Goal: Obtain resource: Download file/media

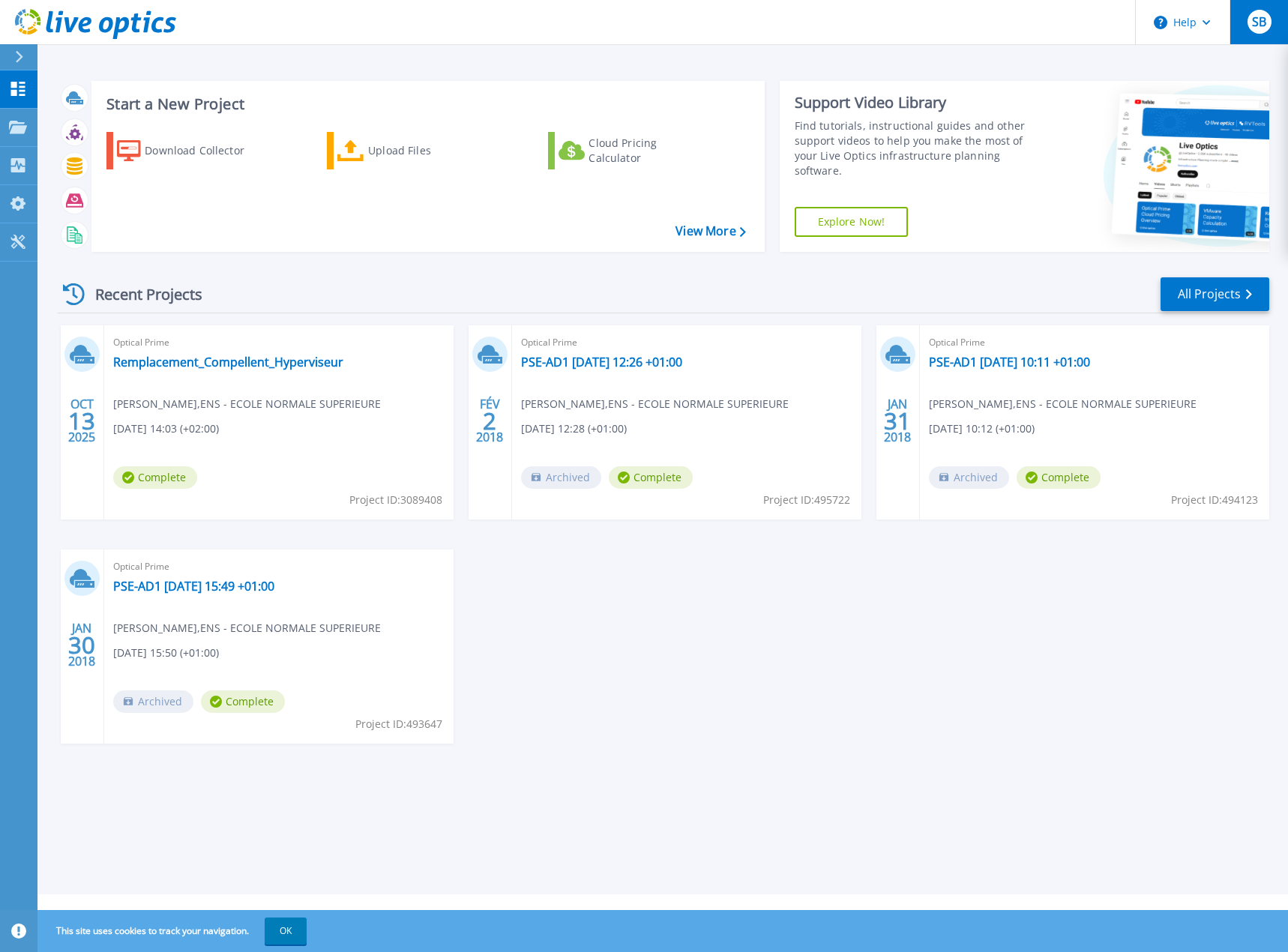
click at [1252, 32] on div "SB" at bounding box center [1259, 21] width 24 height 24
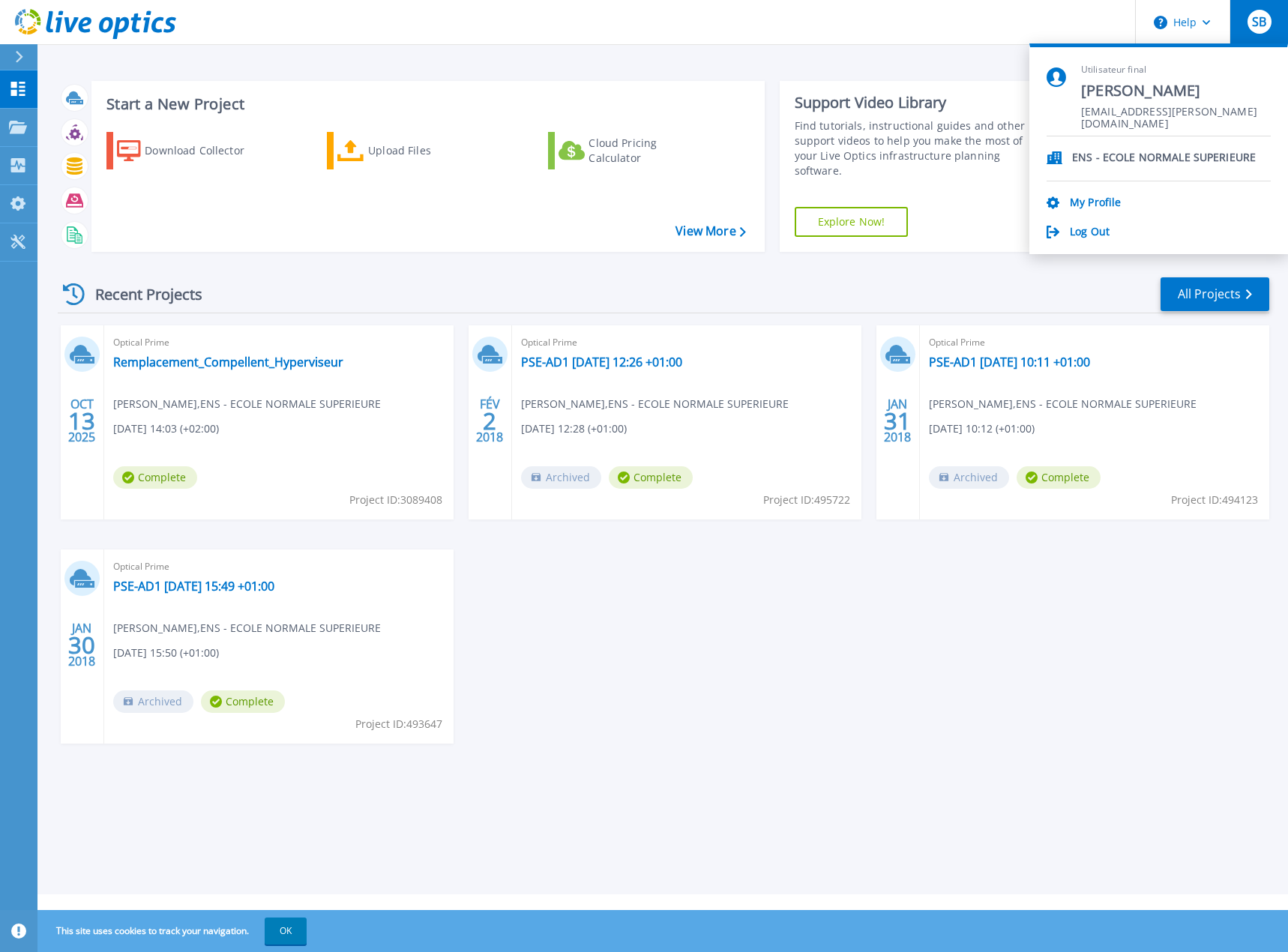
click at [1111, 284] on div "Recent Projects All Projects" at bounding box center [663, 294] width 1212 height 38
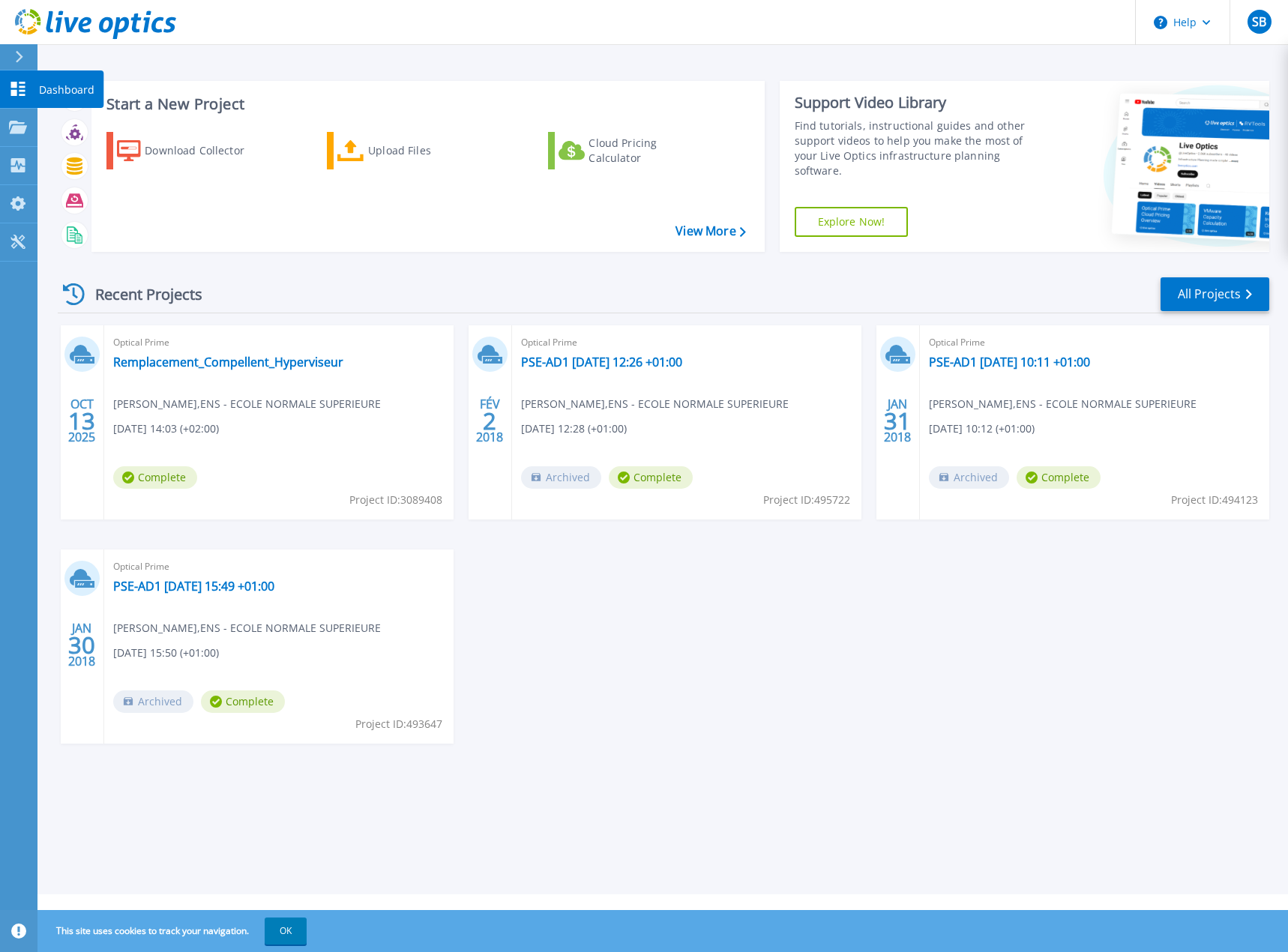
click at [6, 85] on link "Dashboard Dashboard" at bounding box center [18, 90] width 38 height 39
click at [1218, 22] on button "Help" at bounding box center [1184, 22] width 94 height 45
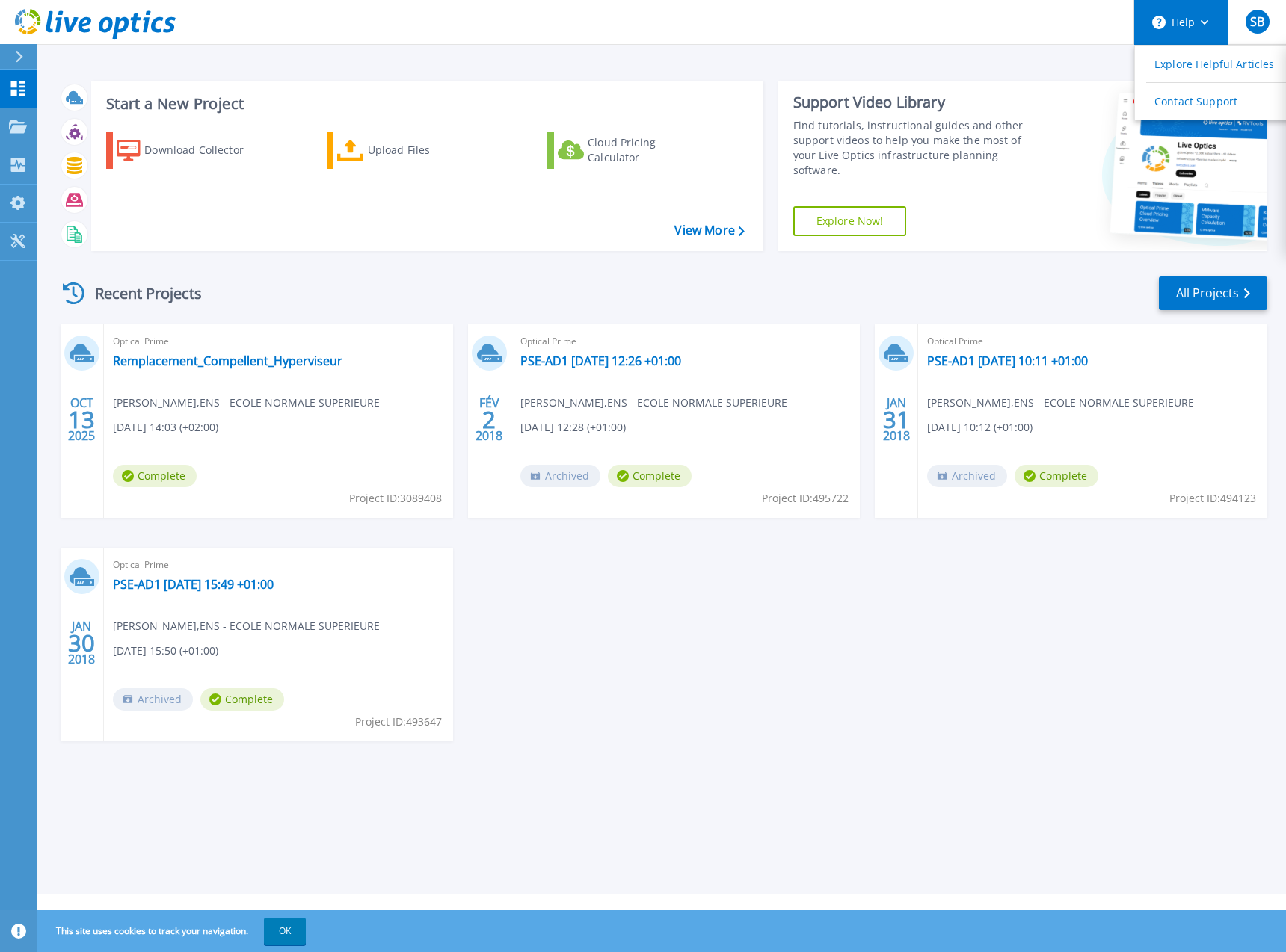
click at [1214, 22] on button "Help" at bounding box center [1180, 22] width 94 height 45
click at [28, 242] on link "Tools Tools" at bounding box center [18, 242] width 38 height 39
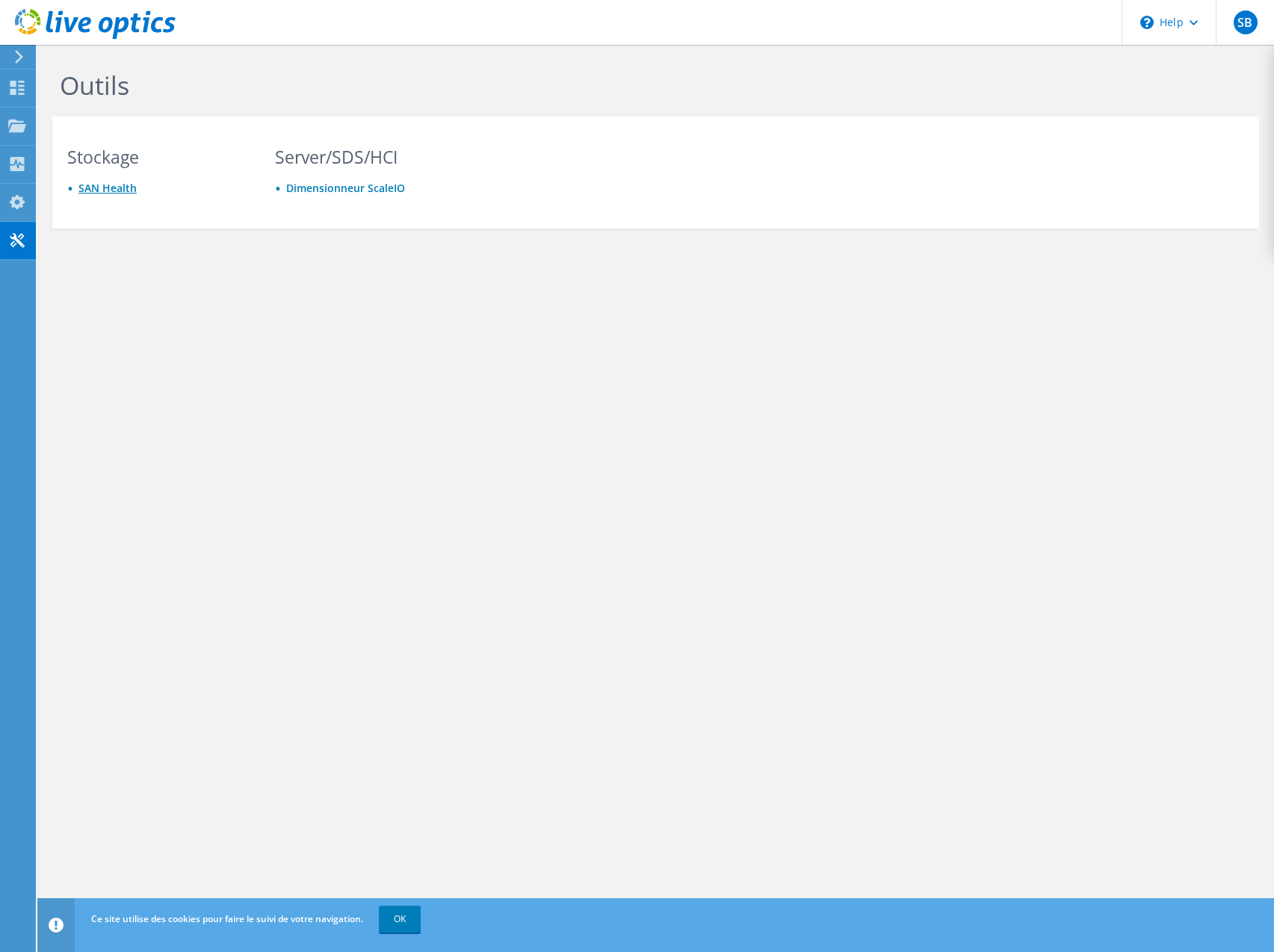
click at [98, 190] on link "SAN Health" at bounding box center [107, 188] width 58 height 14
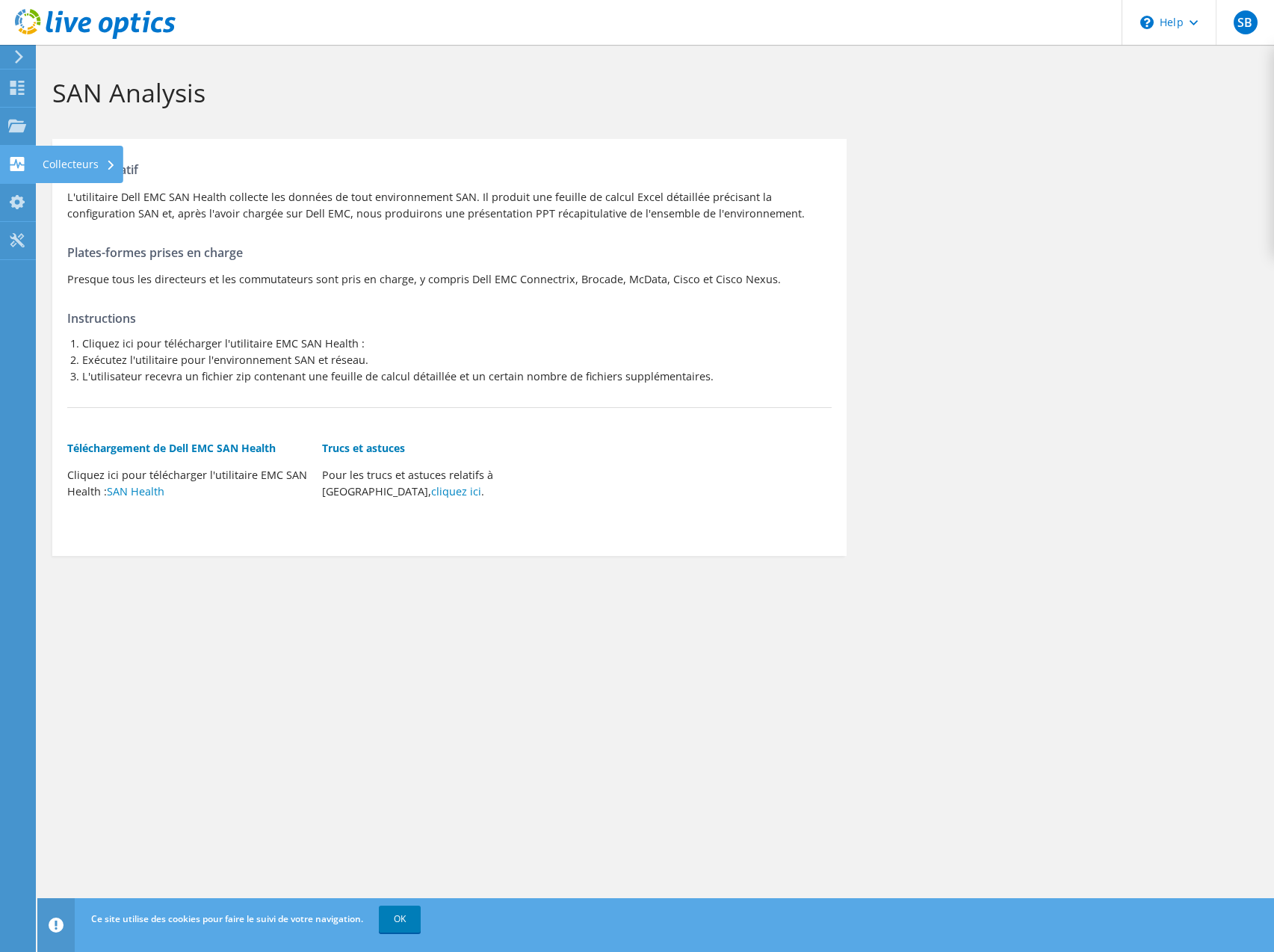
click at [75, 160] on div "Collecteurs" at bounding box center [78, 164] width 88 height 38
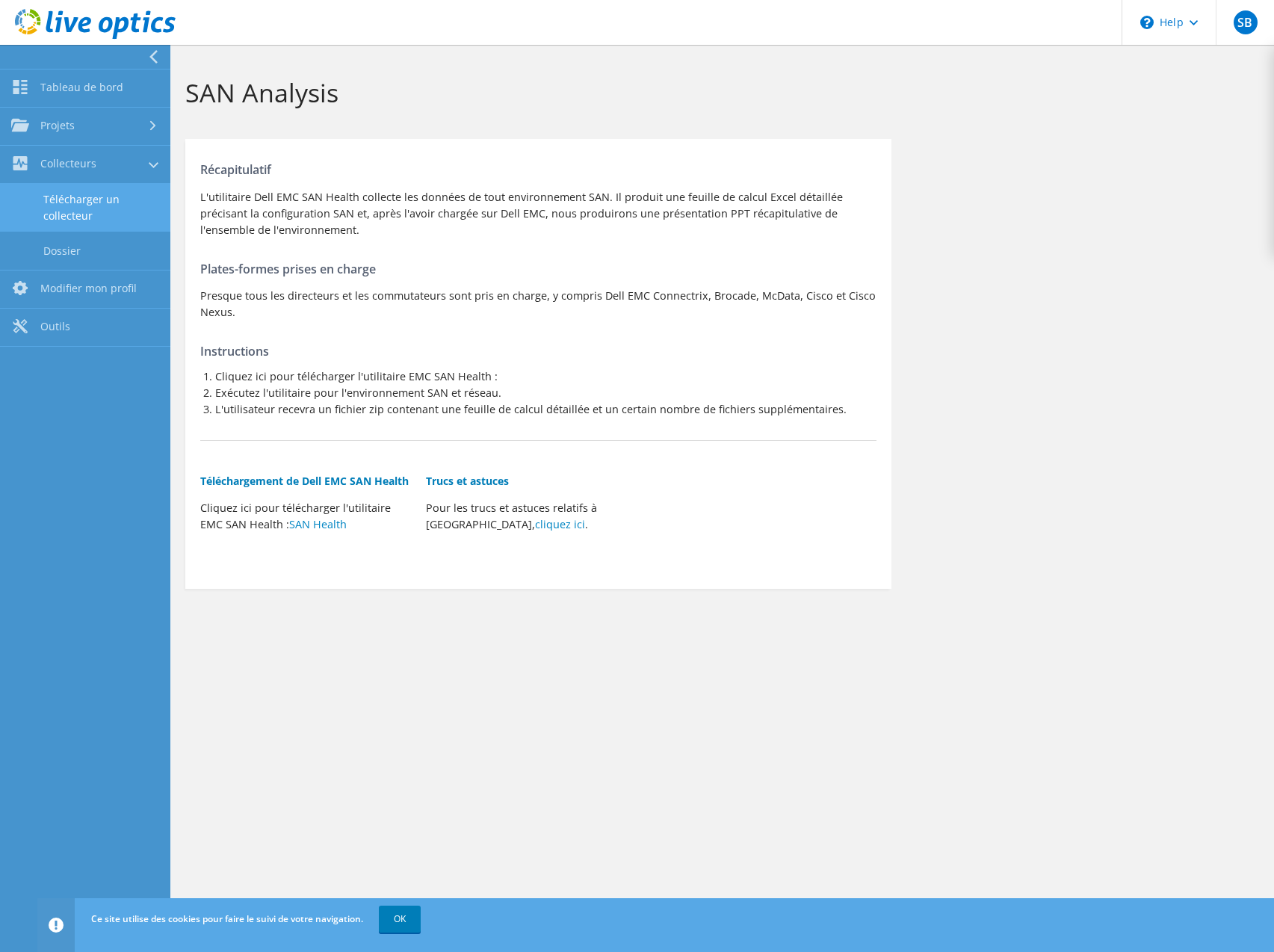
click at [88, 201] on link "Télécharger un collecteur" at bounding box center [85, 208] width 171 height 48
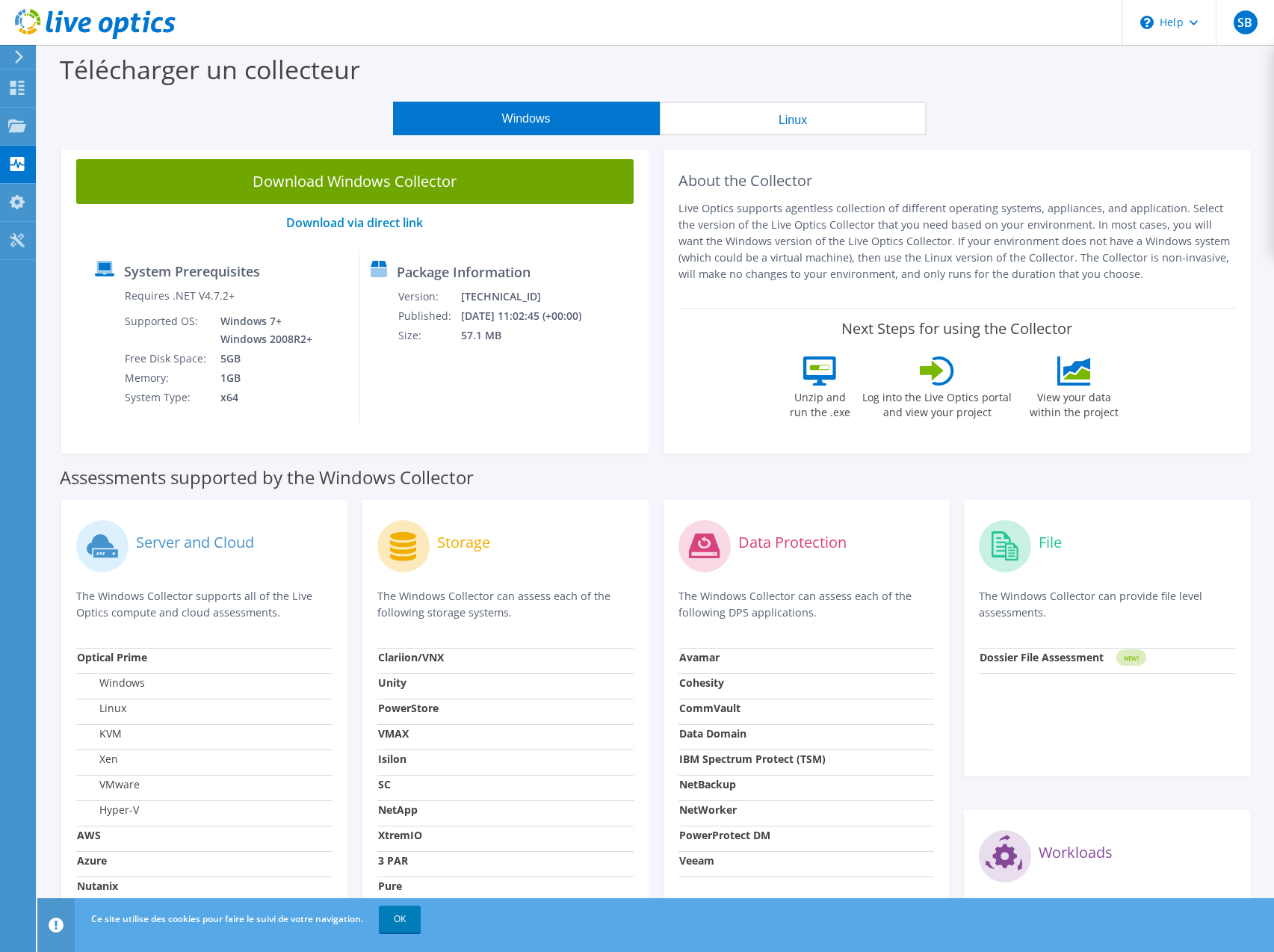
click at [774, 120] on button "Linux" at bounding box center [793, 118] width 267 height 34
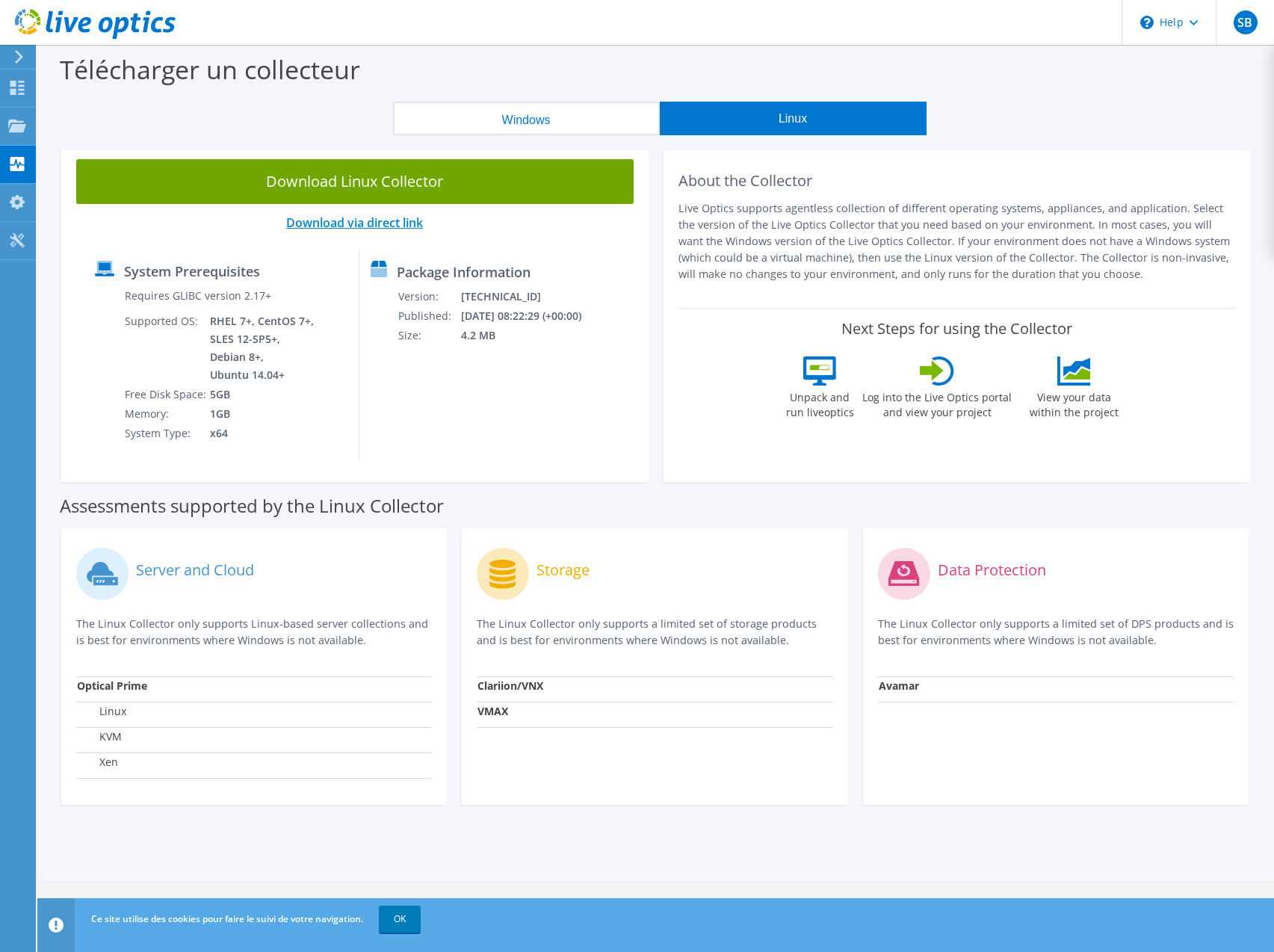
click at [408, 223] on link "Download via direct link" at bounding box center [355, 223] width 137 height 16
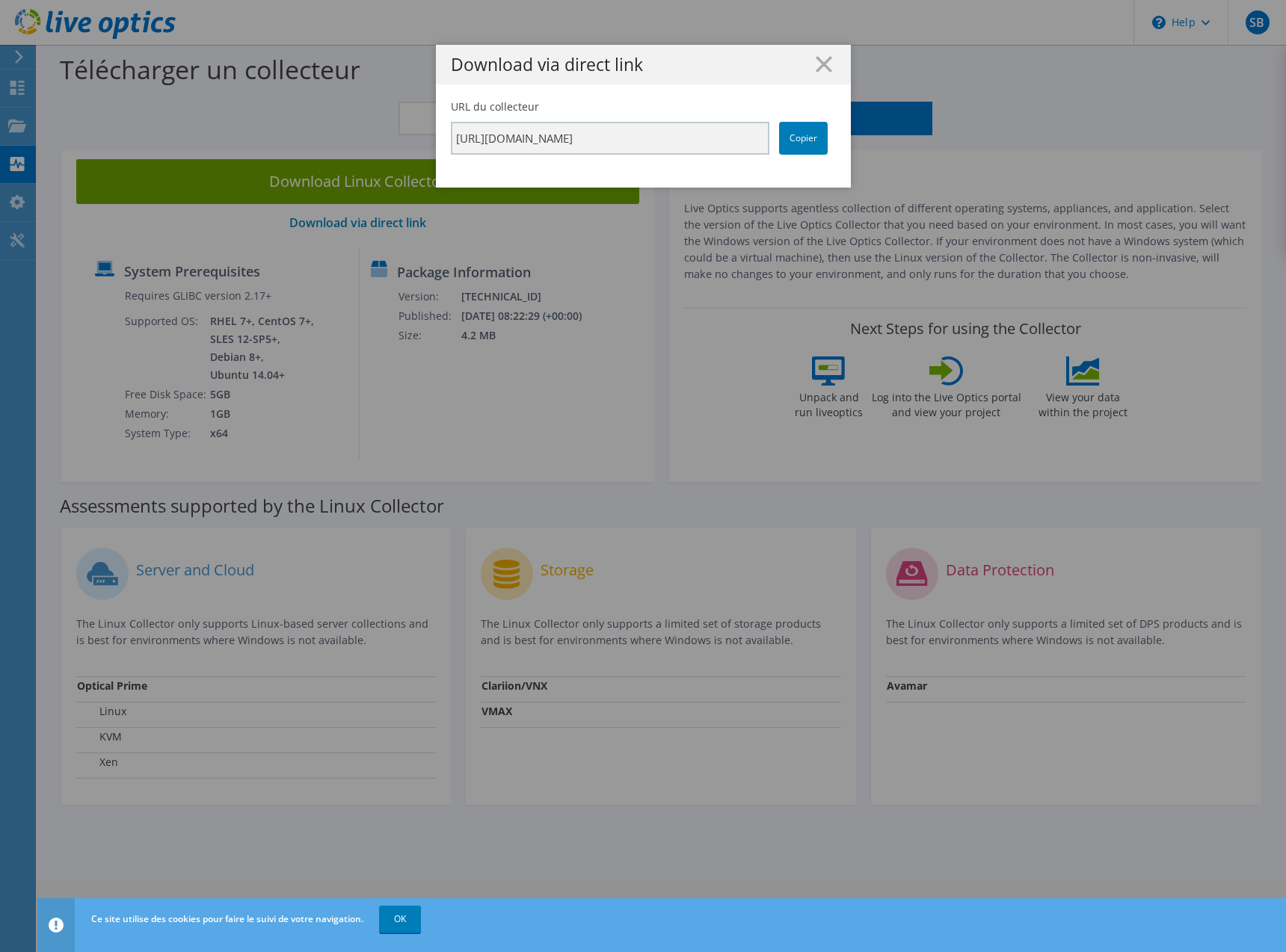
click at [728, 186] on div "URL du collecteur https://app.liveoptics.com/collector/direct?request=d64f44fc-…" at bounding box center [643, 143] width 415 height 88
click at [817, 67] on line at bounding box center [824, 65] width 15 height 15
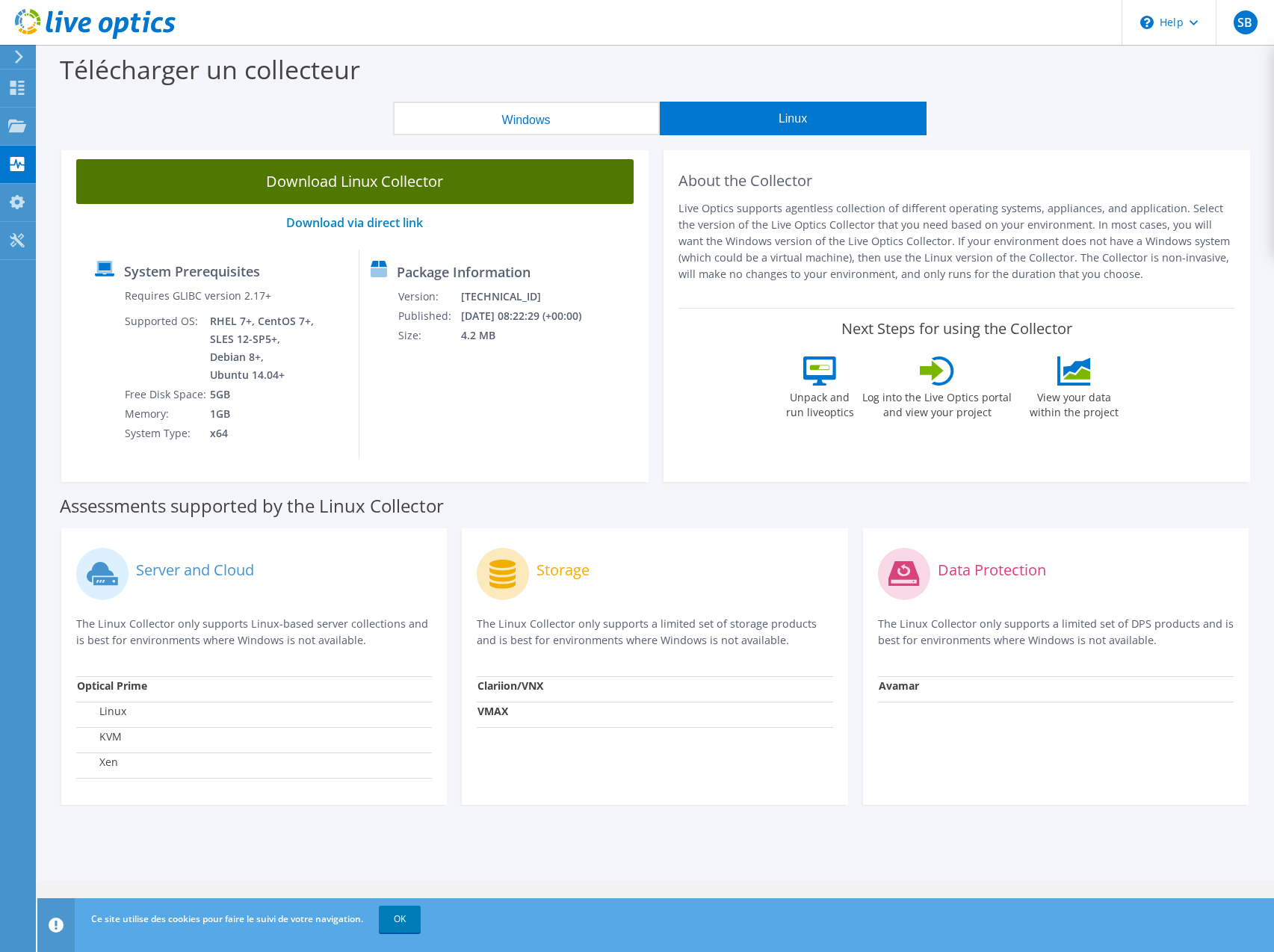
click at [401, 185] on link "Download Linux Collector" at bounding box center [355, 181] width 557 height 45
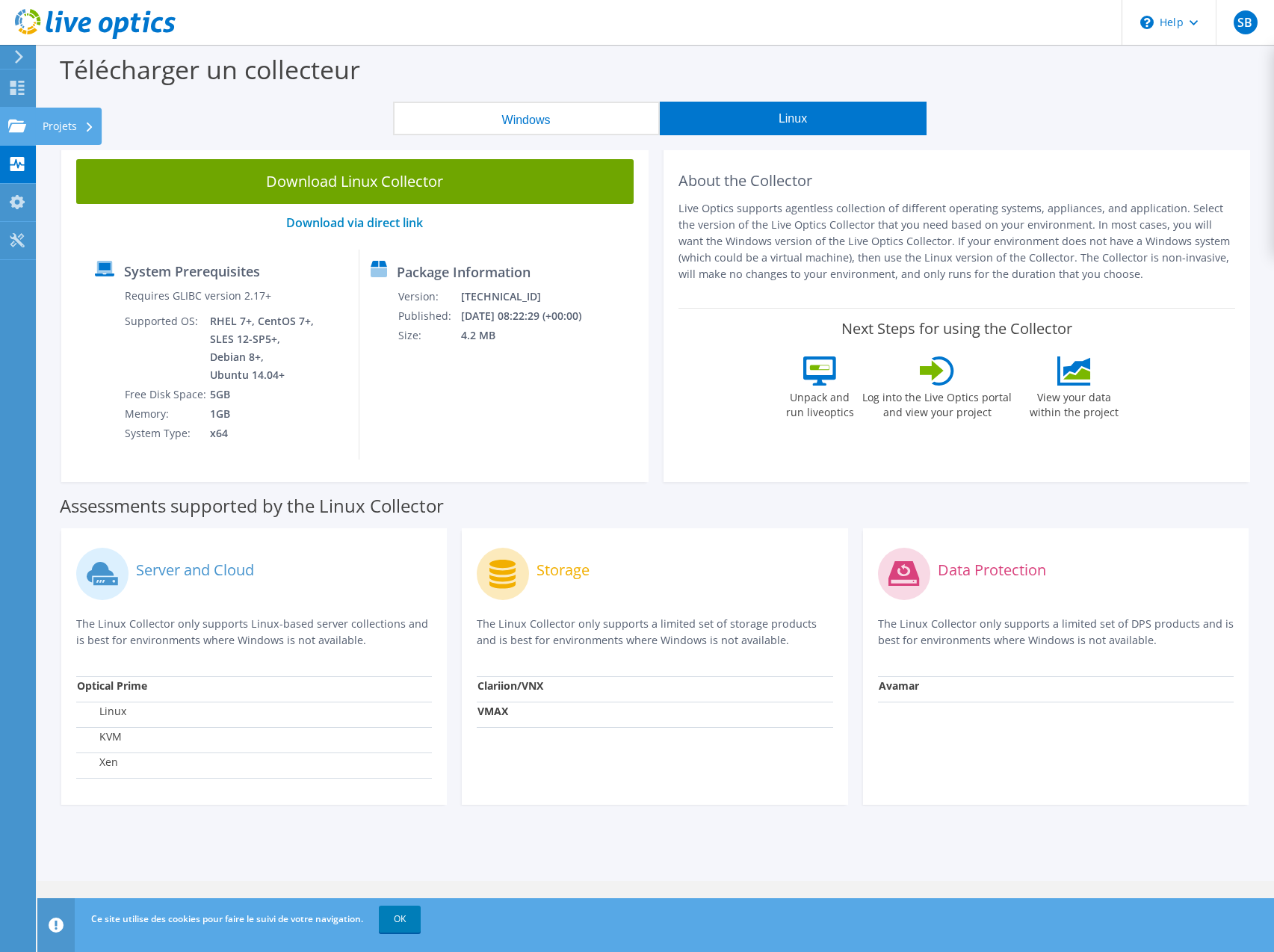
click at [17, 124] on use at bounding box center [17, 124] width 18 height 13
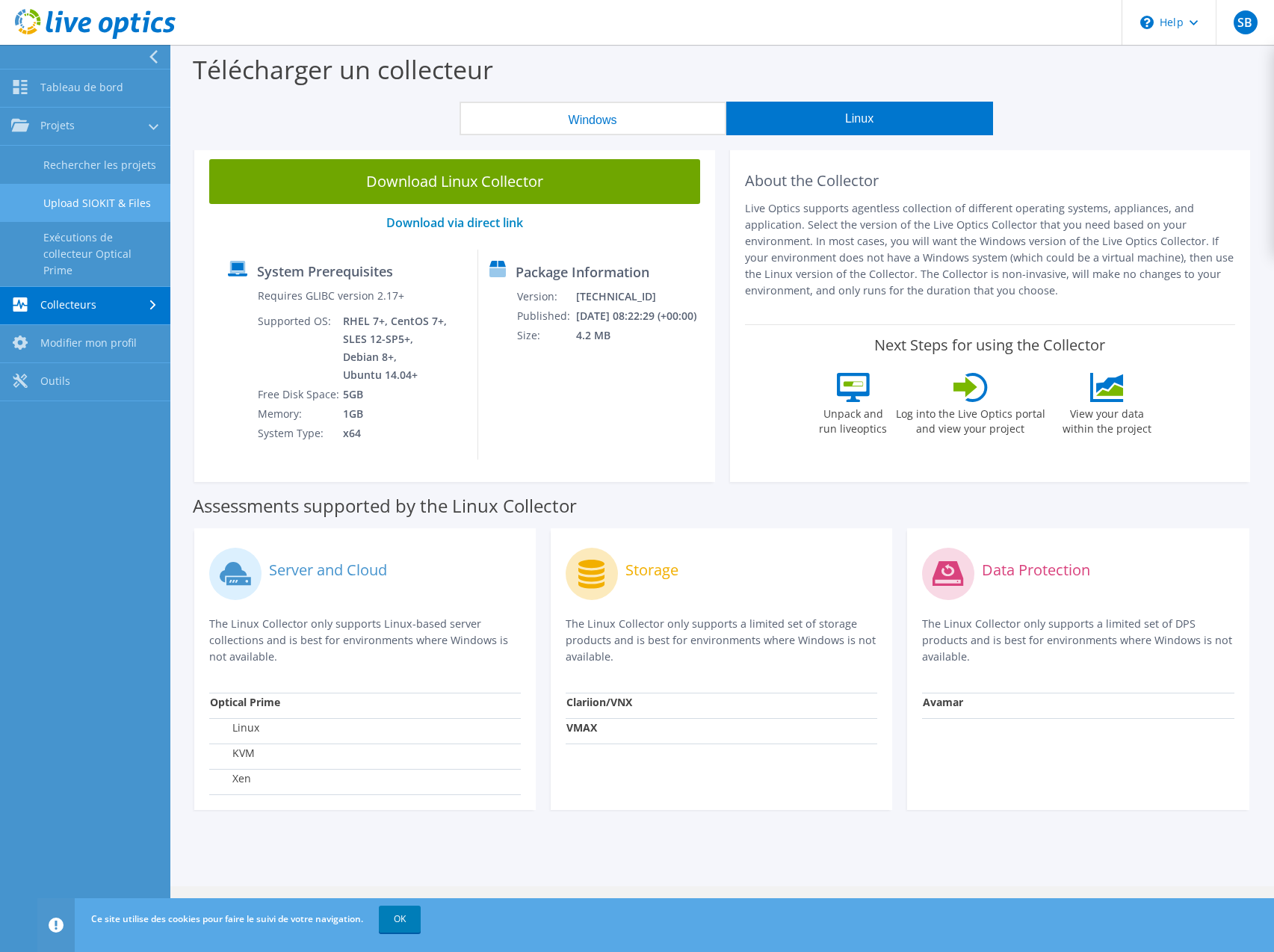
click at [92, 202] on link "Upload SIOKIT & Files" at bounding box center [85, 203] width 171 height 39
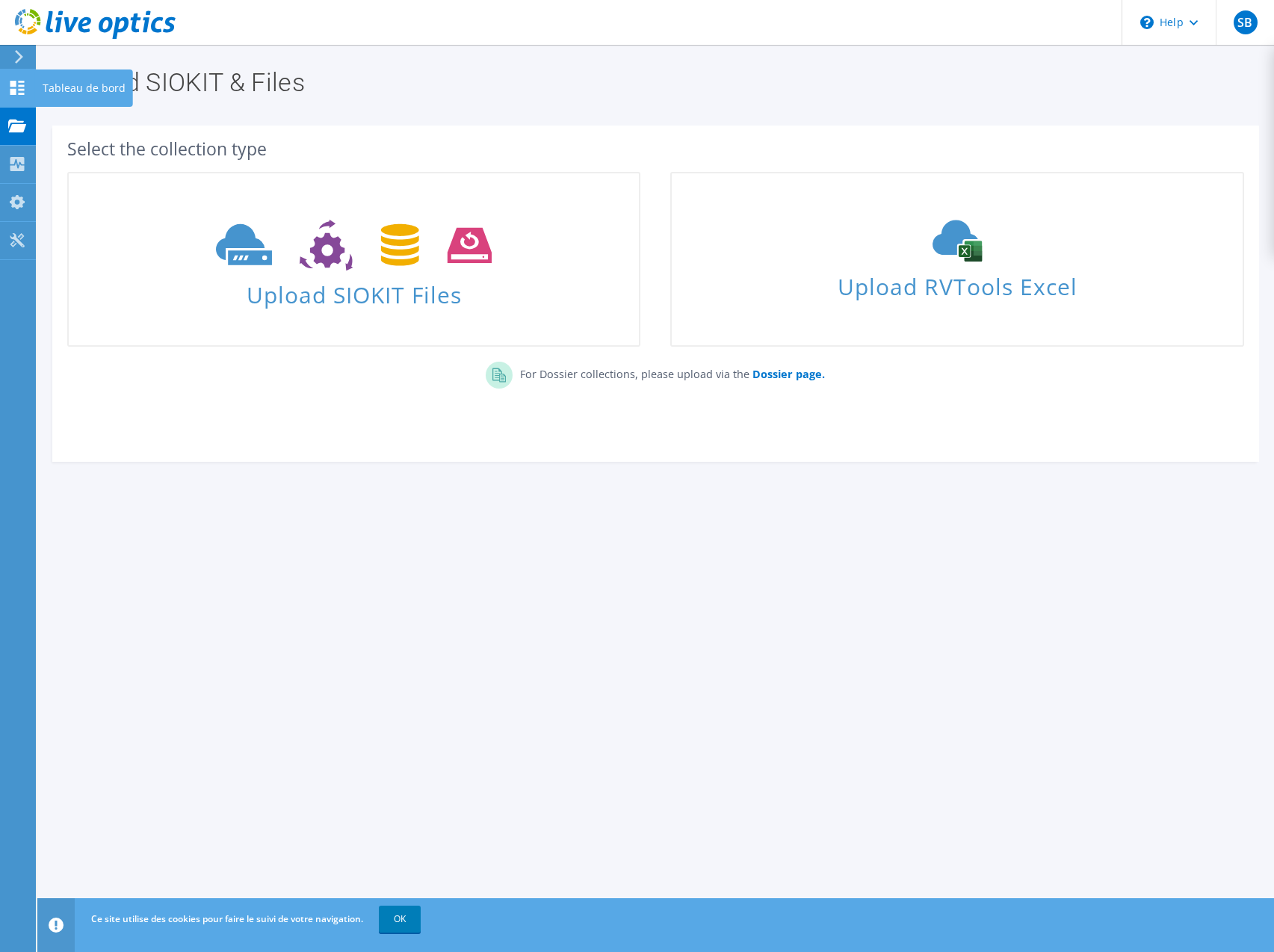
click at [12, 93] on use at bounding box center [17, 88] width 14 height 14
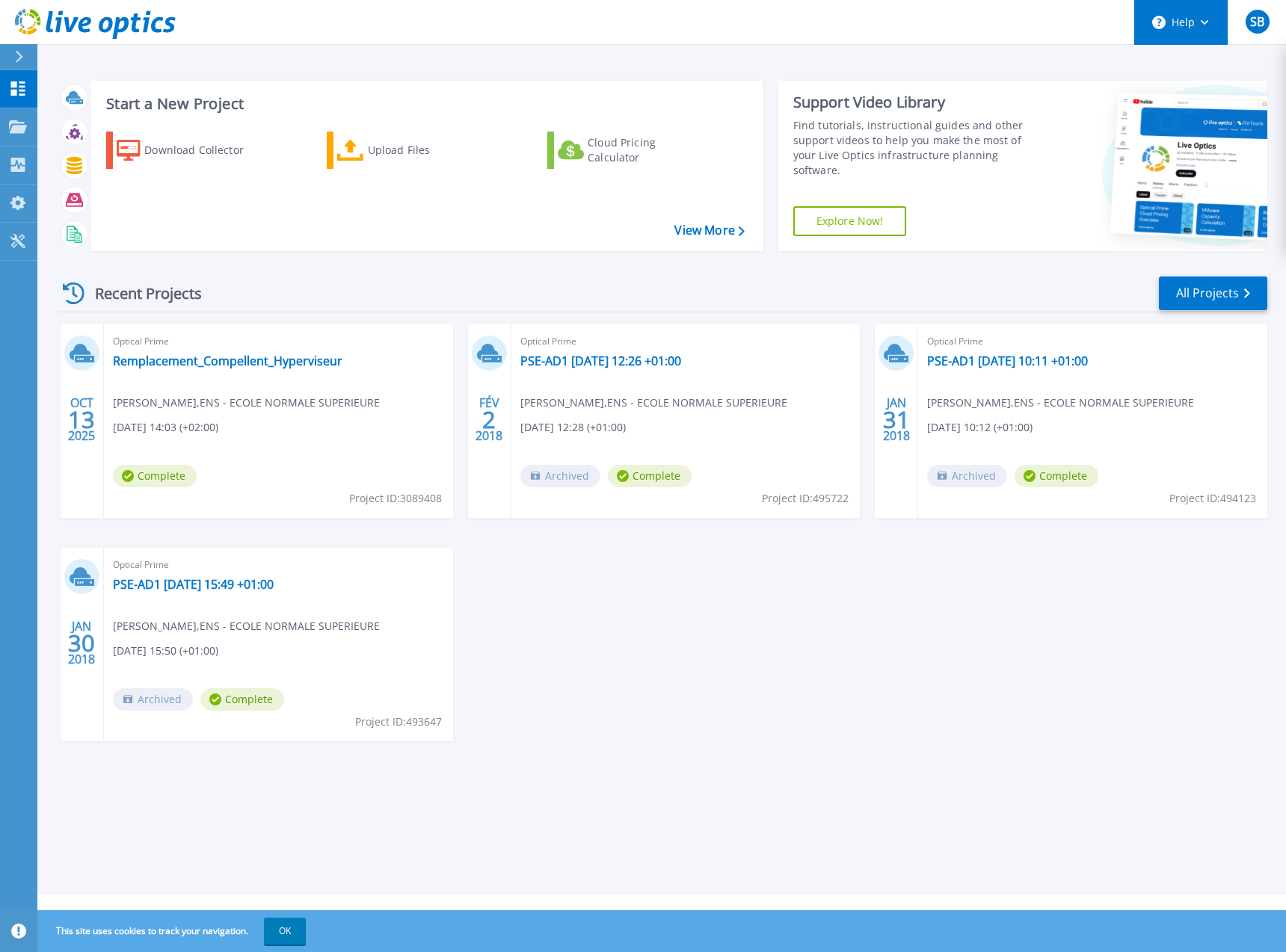
click at [1187, 15] on button "Help" at bounding box center [1180, 22] width 94 height 45
click at [1184, 98] on link "Contact Support" at bounding box center [1218, 101] width 167 height 37
click at [1188, 55] on link "Explore Helpful Articles" at bounding box center [1218, 64] width 167 height 37
